Goal: Task Accomplishment & Management: Manage account settings

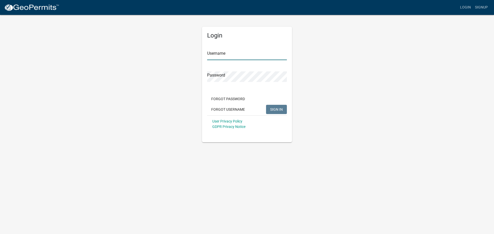
type input "[EMAIL_ADDRESS][DOMAIN_NAME]"
click at [153, 85] on div "Login Username [EMAIL_ADDRESS][DOMAIN_NAME] Password Forgot Password Forgot Use…" at bounding box center [246, 78] width 293 height 128
click at [280, 108] on span "SIGN IN" at bounding box center [276, 109] width 13 height 4
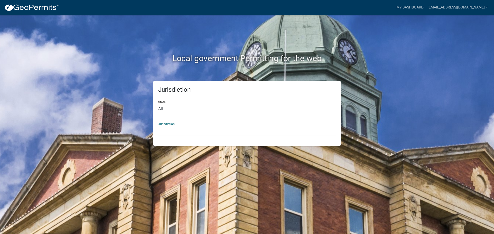
click at [188, 135] on select "[GEOGRAPHIC_DATA], [US_STATE] [GEOGRAPHIC_DATA], [US_STATE][PERSON_NAME][GEOGRA…" at bounding box center [247, 131] width 178 height 11
click at [426, 4] on link "My Dashboard" at bounding box center [409, 8] width 31 height 10
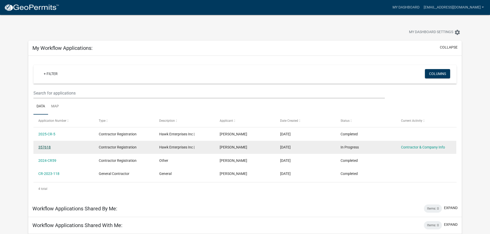
click at [42, 148] on link "357618" at bounding box center [44, 147] width 12 height 4
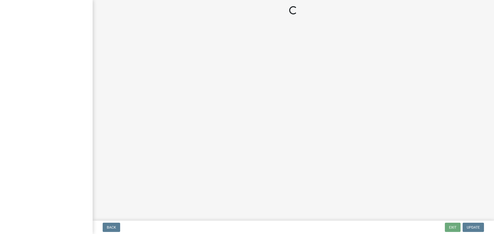
select select "IN"
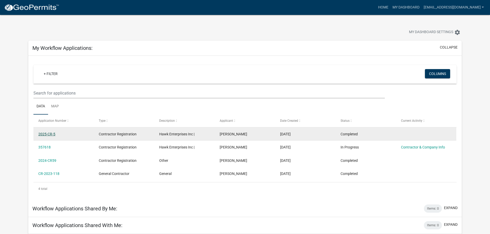
click at [49, 132] on link "2025-CR-5" at bounding box center [46, 134] width 17 height 4
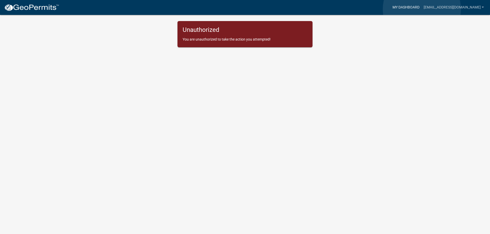
click at [422, 9] on link "My Dashboard" at bounding box center [406, 8] width 31 height 10
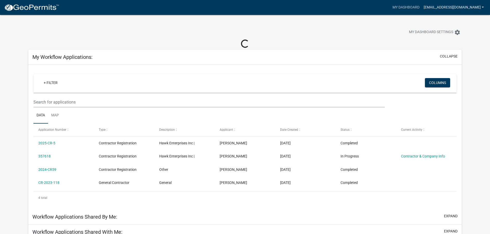
click at [454, 7] on link "[EMAIL_ADDRESS][DOMAIN_NAME]" at bounding box center [454, 8] width 64 height 10
click at [461, 35] on link "Contractor Profile" at bounding box center [464, 33] width 44 height 12
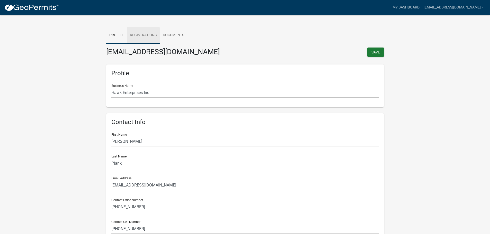
click at [144, 31] on link "Registrations" at bounding box center [143, 35] width 33 height 16
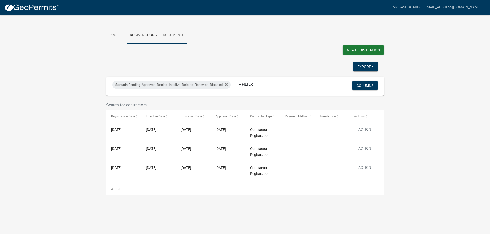
click at [178, 40] on link "Documents" at bounding box center [174, 35] width 28 height 16
